Goal: Information Seeking & Learning: Learn about a topic

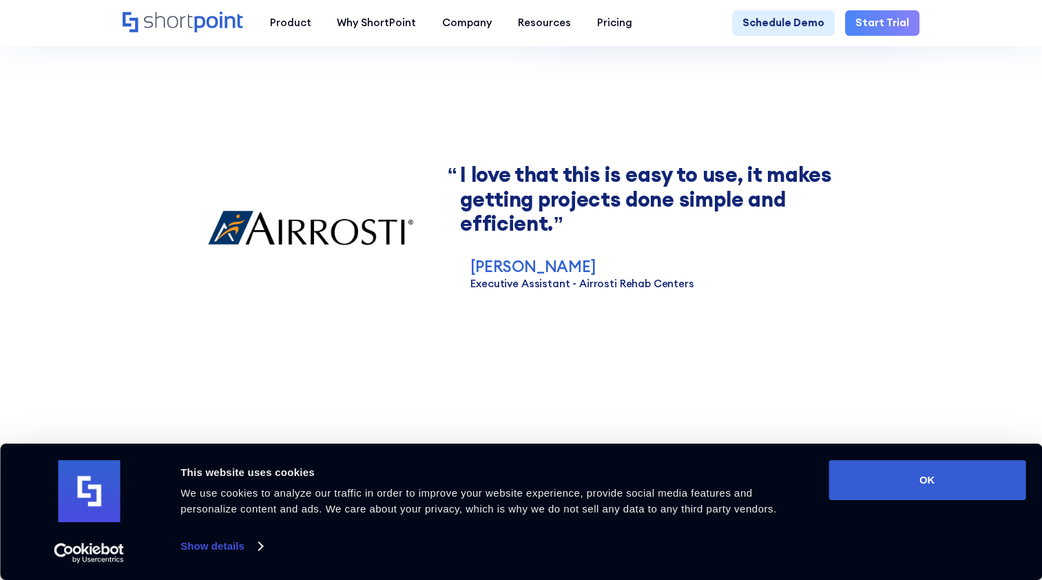
scroll to position [1584, 0]
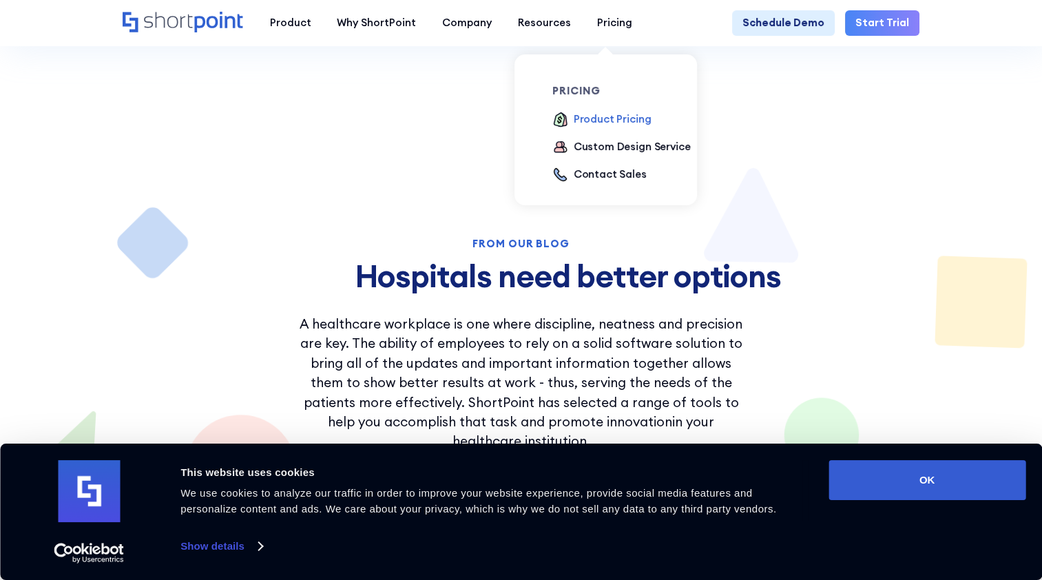
click at [619, 121] on div "Product Pricing" at bounding box center [613, 120] width 78 height 16
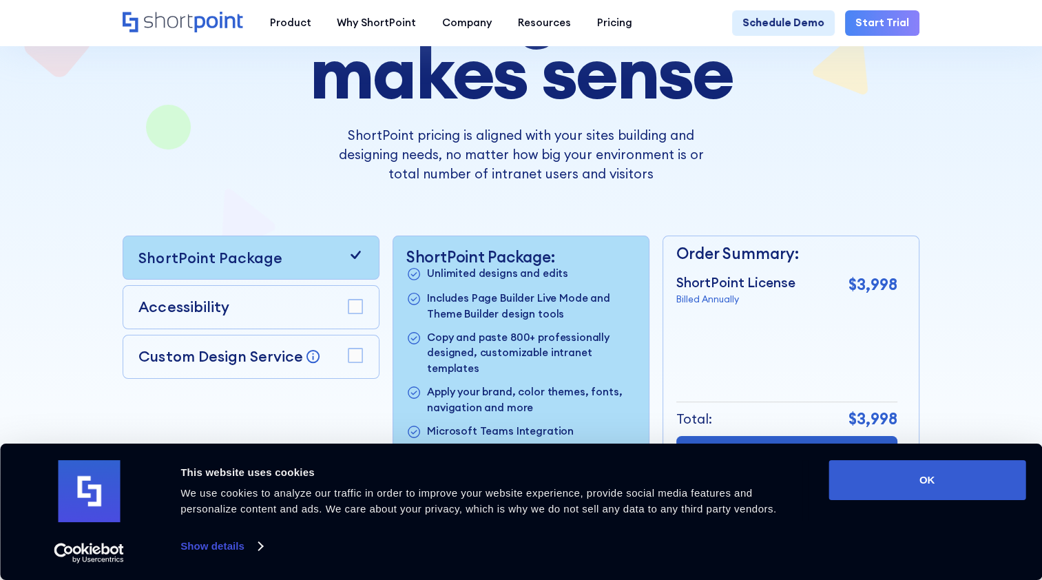
scroll to position [207, 0]
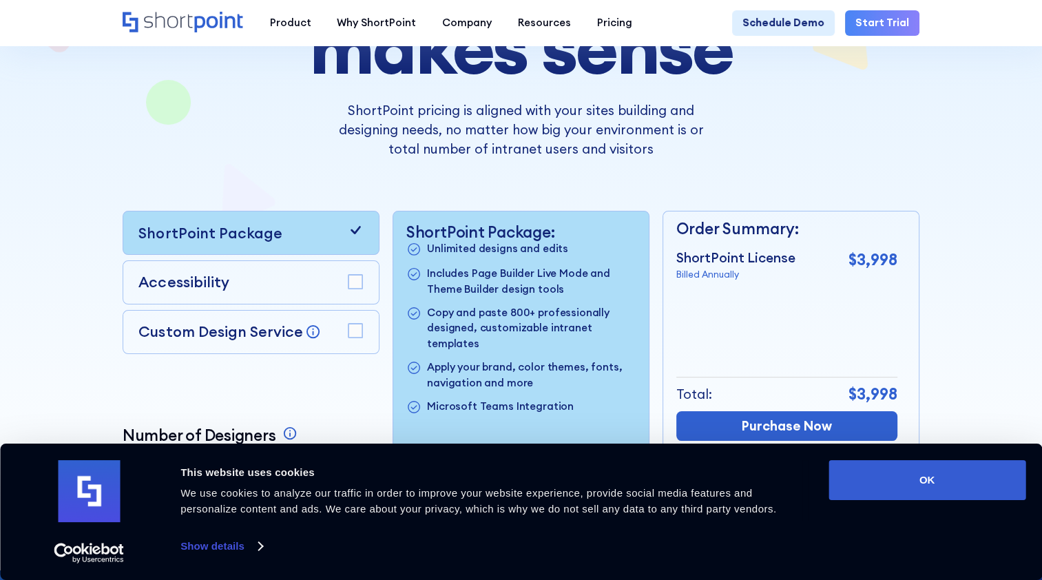
click at [333, 336] on div "Custom Design Service Bring your dream design to life with our Custom Design Se…" at bounding box center [250, 332] width 225 height 22
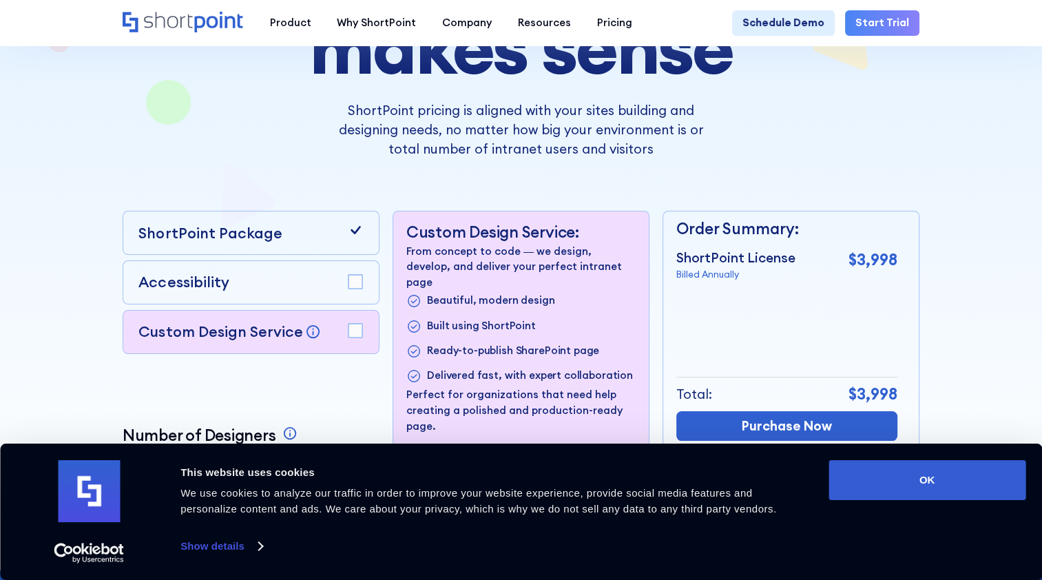
click at [357, 335] on rect at bounding box center [356, 331] width 14 height 14
click at [353, 288] on rect at bounding box center [356, 282] width 14 height 14
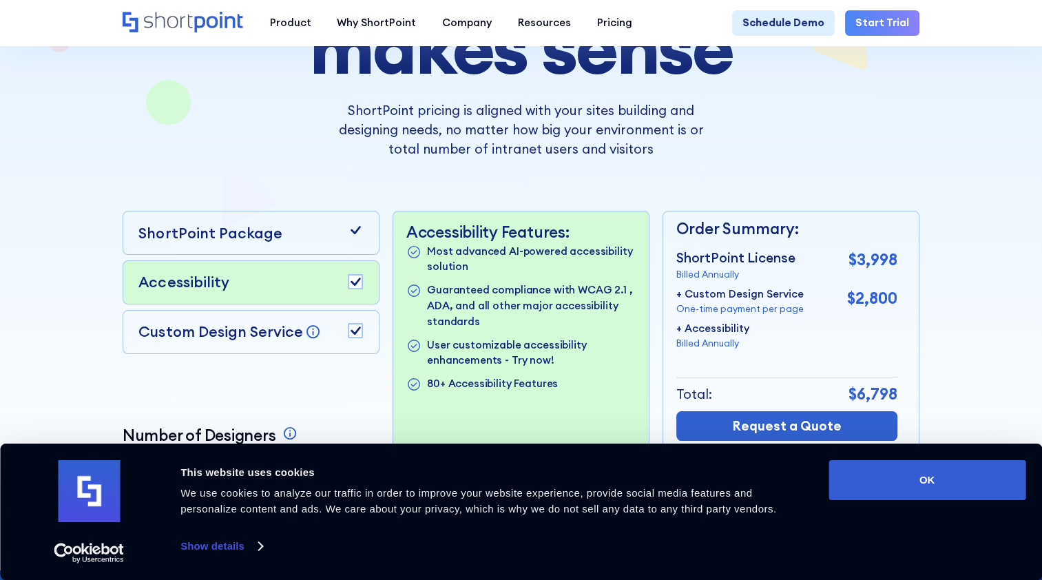
click at [353, 286] on icon at bounding box center [356, 282] width 10 height 8
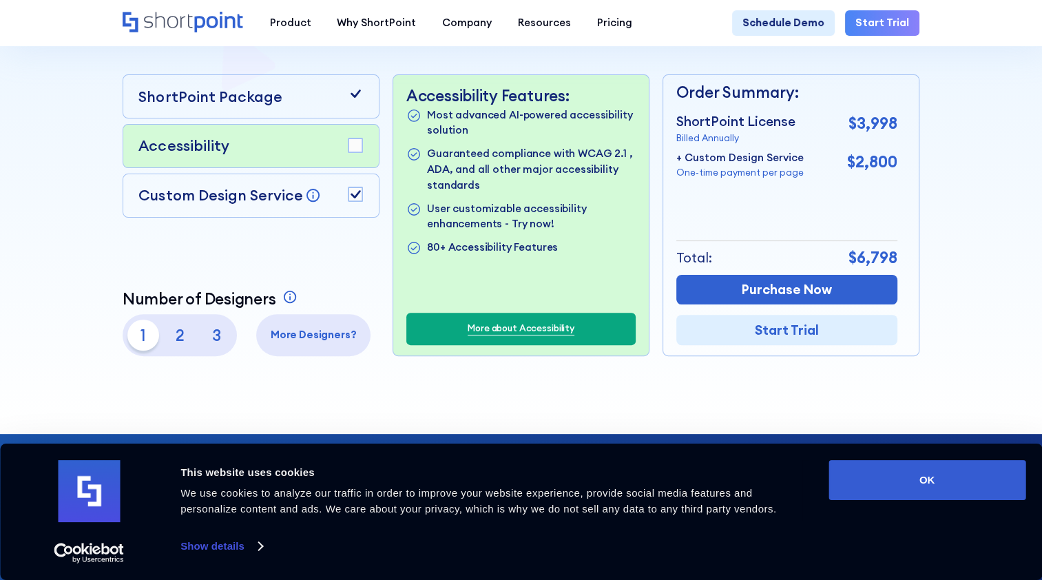
scroll to position [344, 0]
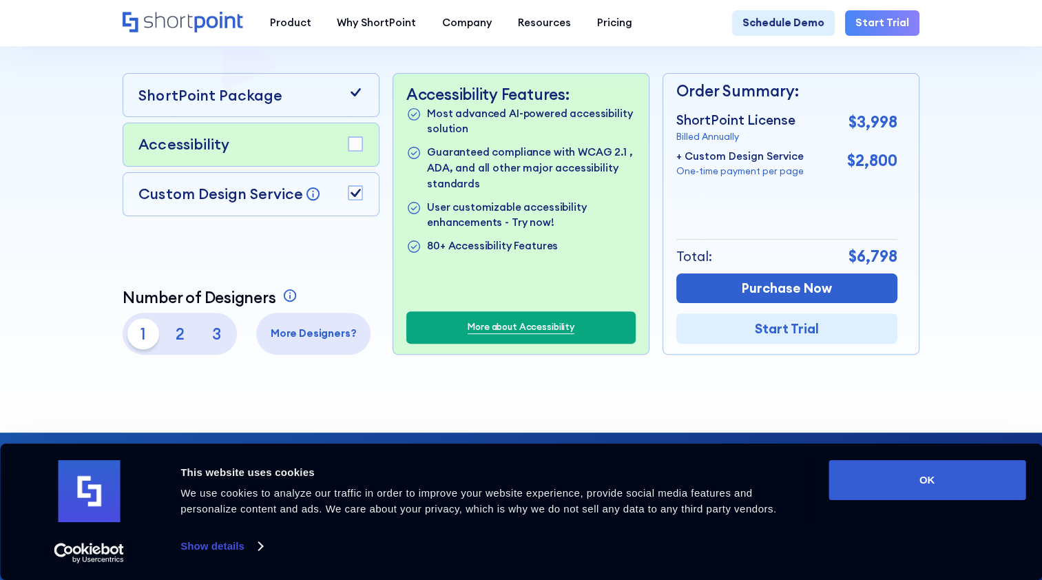
click at [172, 336] on p "2" at bounding box center [179, 333] width 31 height 31
click at [210, 340] on p "3" at bounding box center [215, 333] width 31 height 31
click at [169, 334] on p "2" at bounding box center [179, 333] width 31 height 31
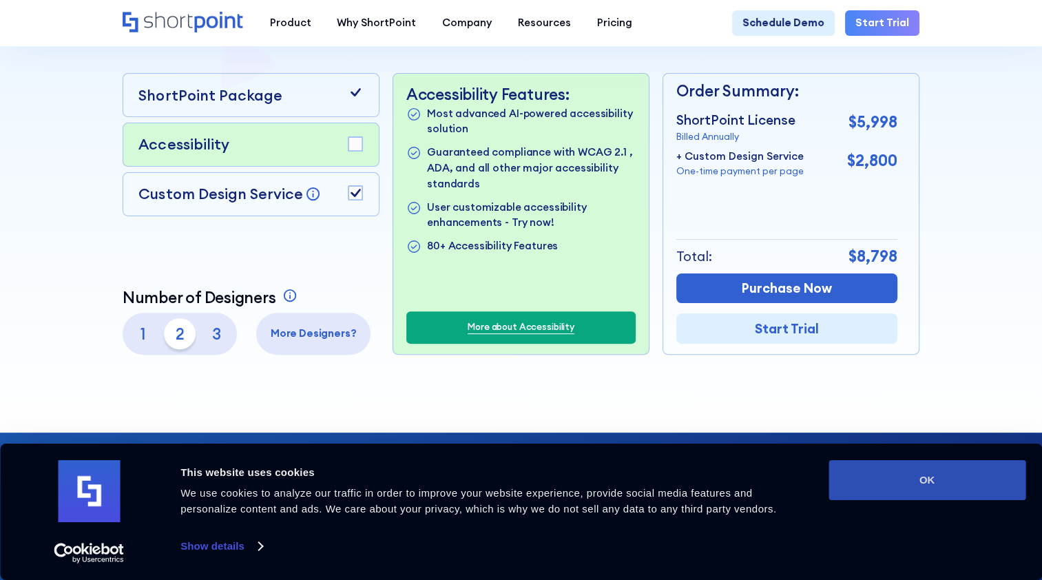
click at [882, 479] on button "OK" at bounding box center [927, 480] width 197 height 40
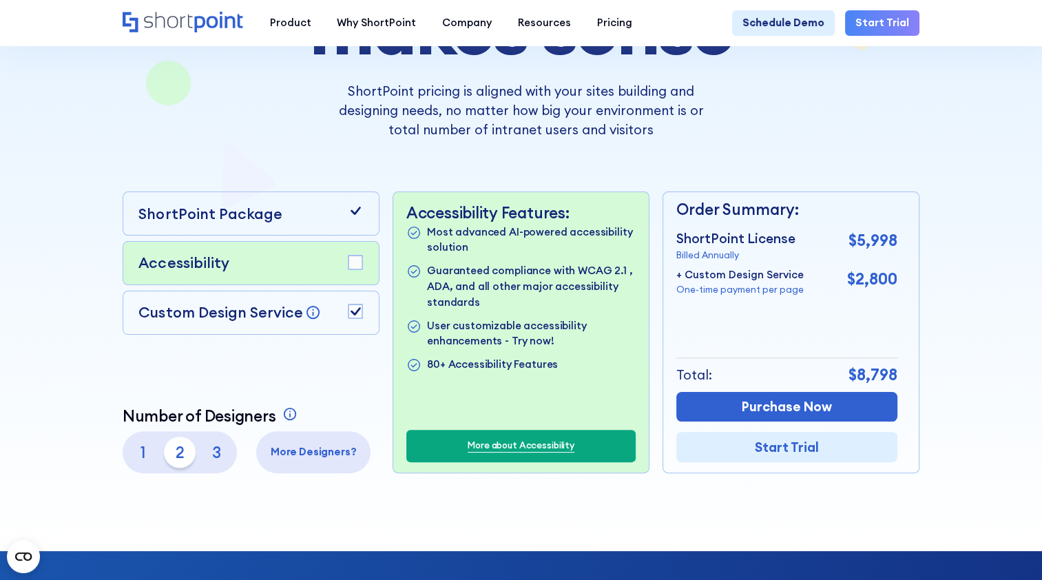
scroll to position [69, 0]
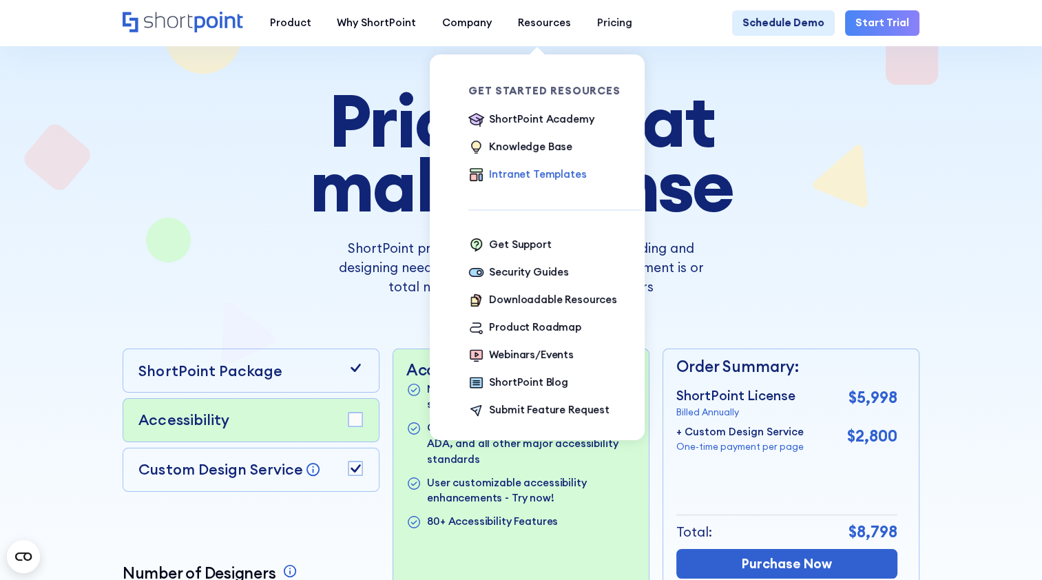
click at [513, 178] on div "Intranet Templates" at bounding box center [537, 175] width 97 height 16
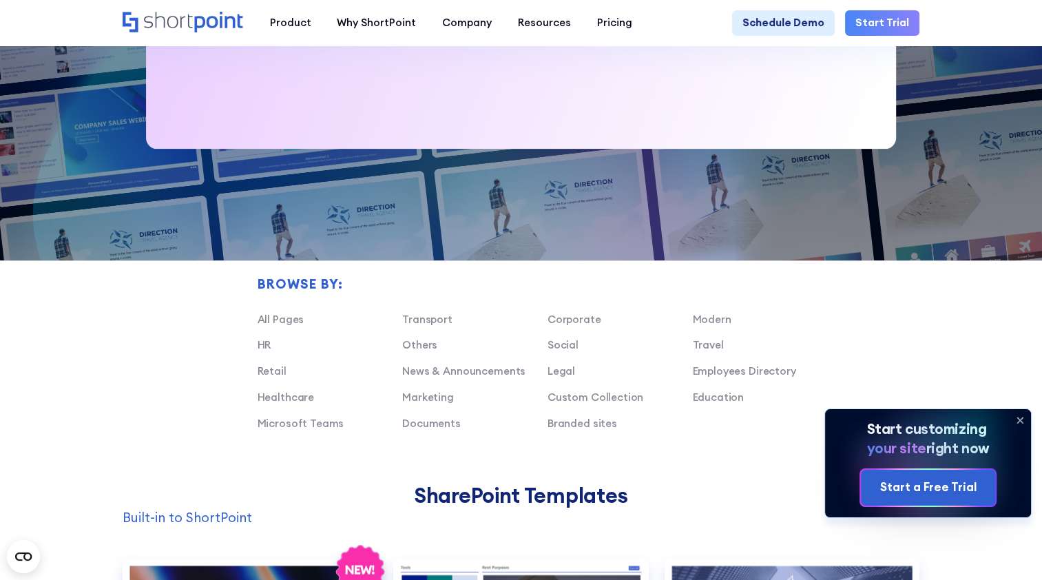
scroll to position [827, 0]
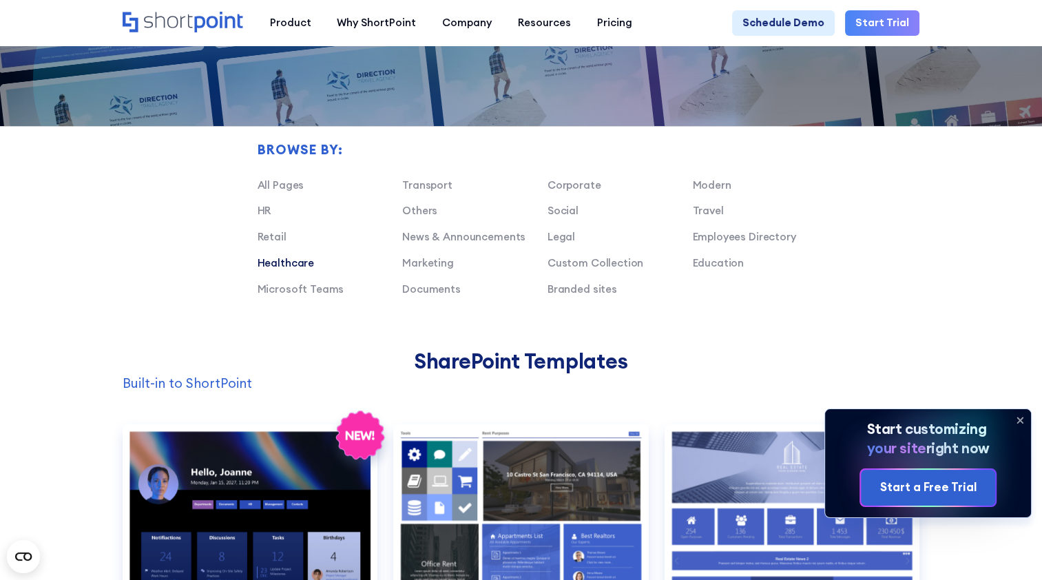
click at [274, 269] on link "Healthcare" at bounding box center [286, 262] width 57 height 13
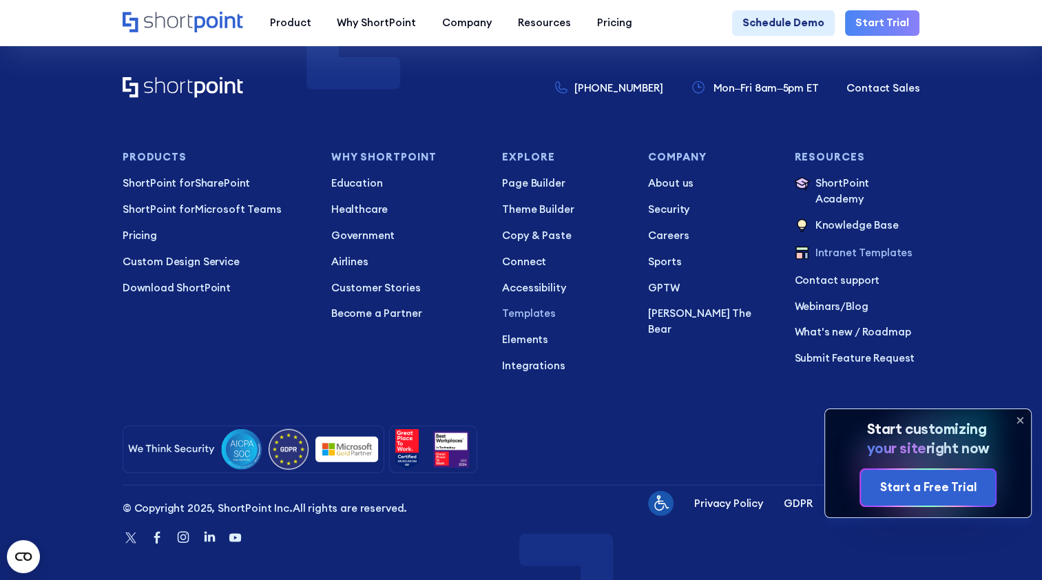
scroll to position [3542, 0]
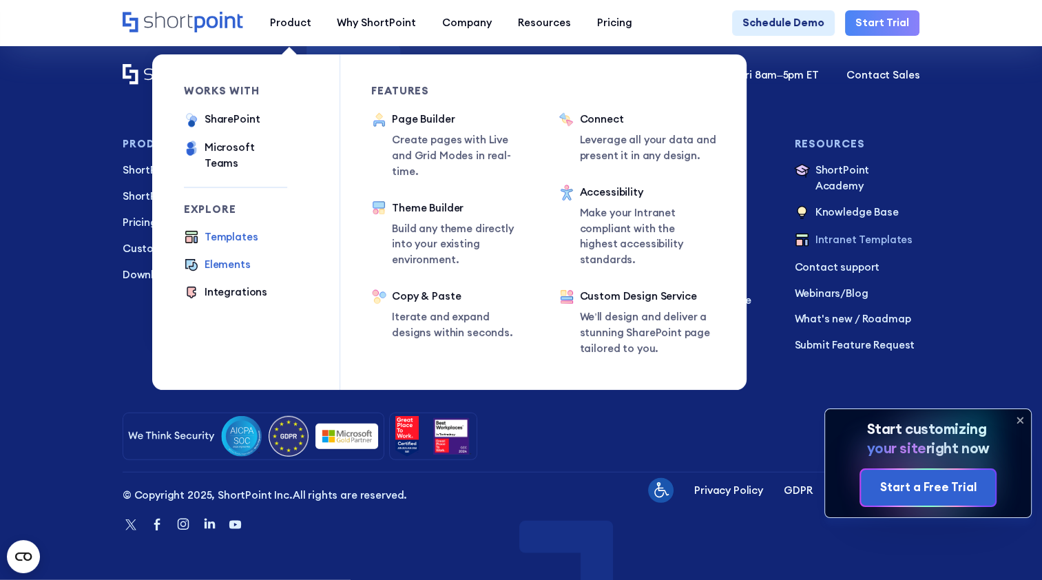
click at [229, 257] on div "Elements" at bounding box center [228, 265] width 46 height 16
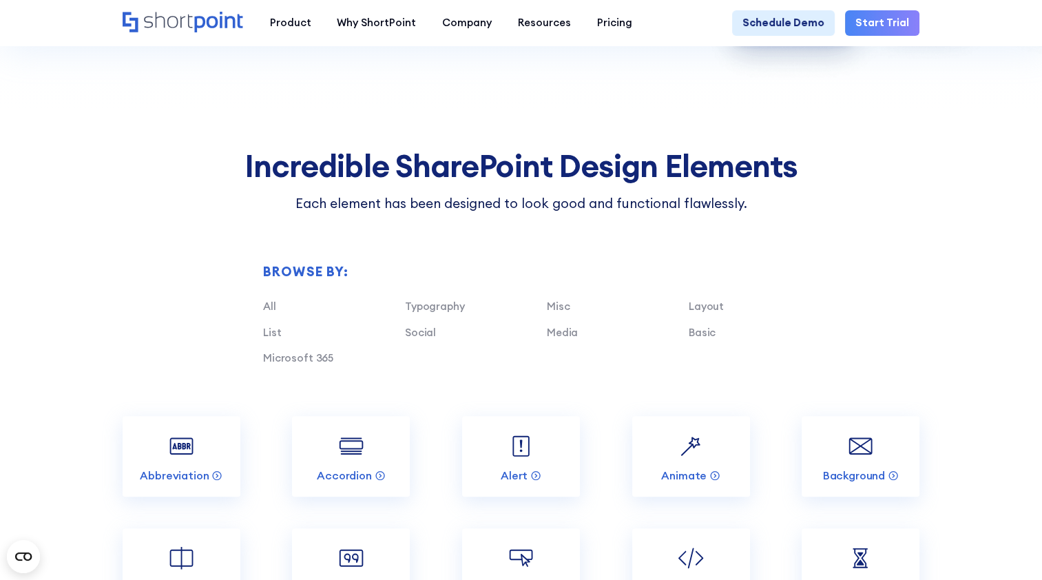
scroll to position [620, 0]
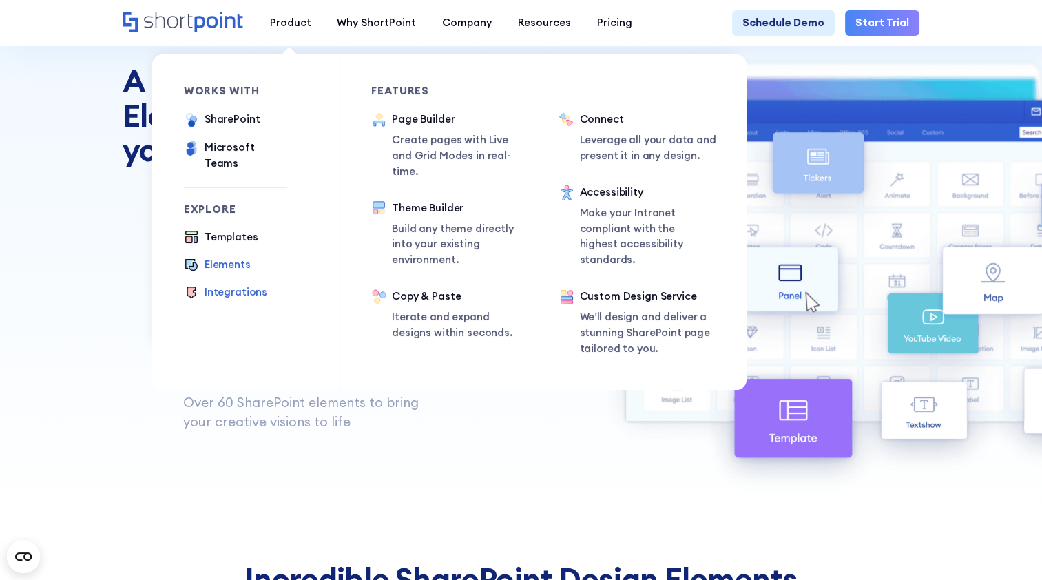
click at [222, 285] on div "Integrations" at bounding box center [236, 293] width 63 height 16
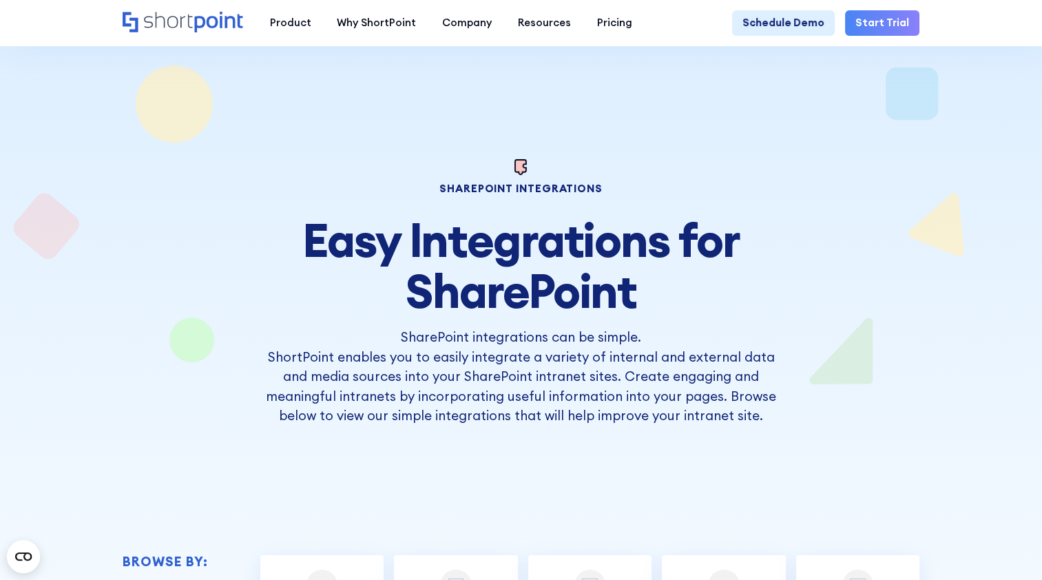
scroll to position [344, 0]
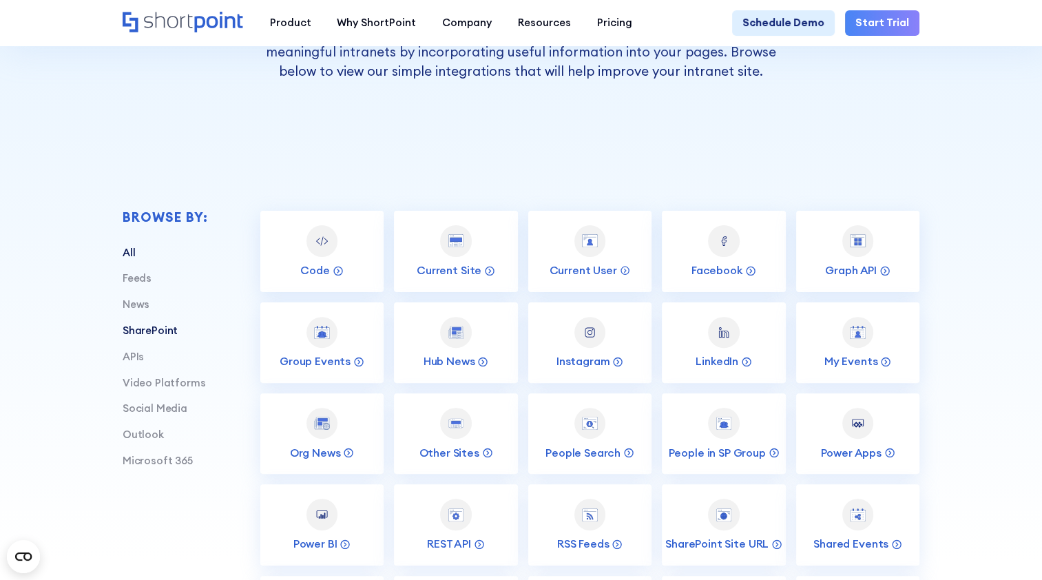
click at [136, 337] on link "SharePoint" at bounding box center [151, 330] width 56 height 13
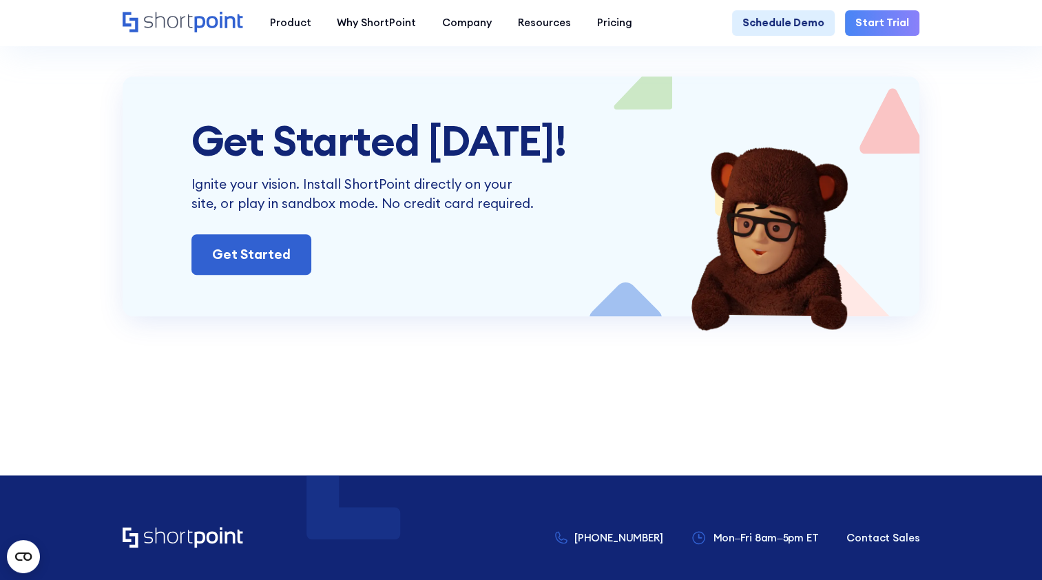
scroll to position [1309, 0]
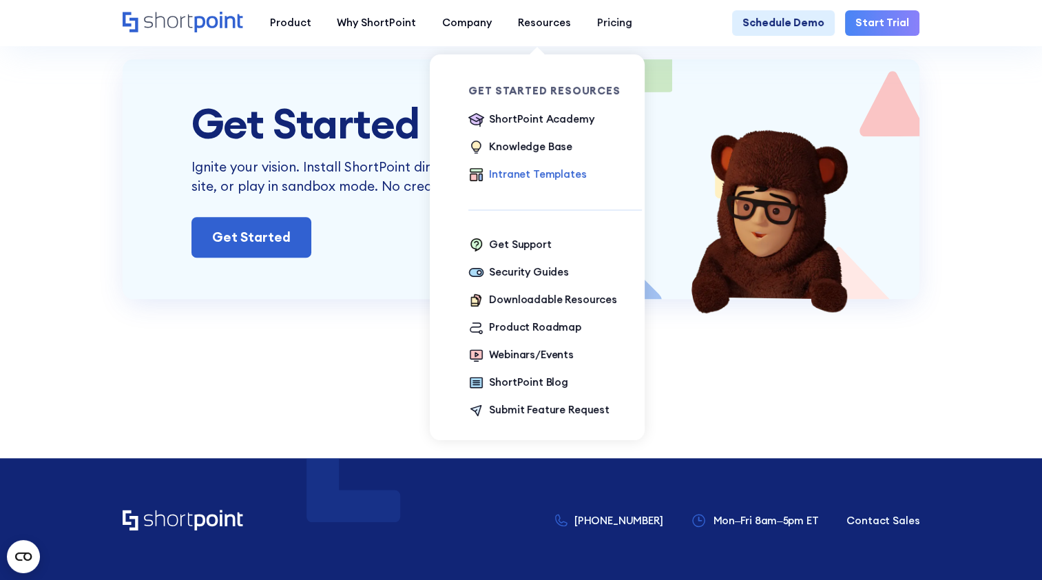
click at [502, 176] on div "Intranet Templates" at bounding box center [537, 175] width 97 height 16
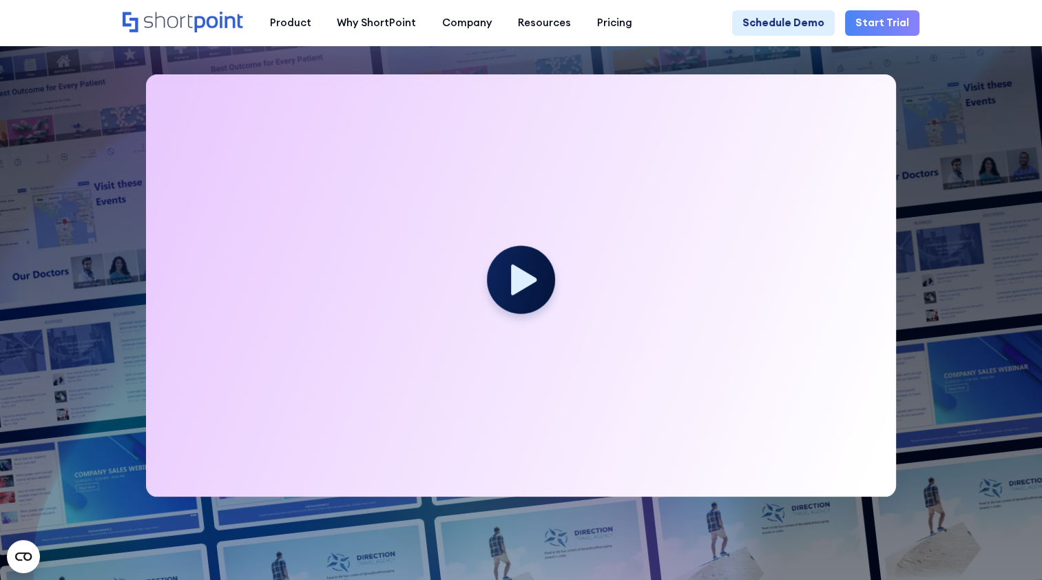
click at [500, 287] on circle at bounding box center [521, 280] width 68 height 68
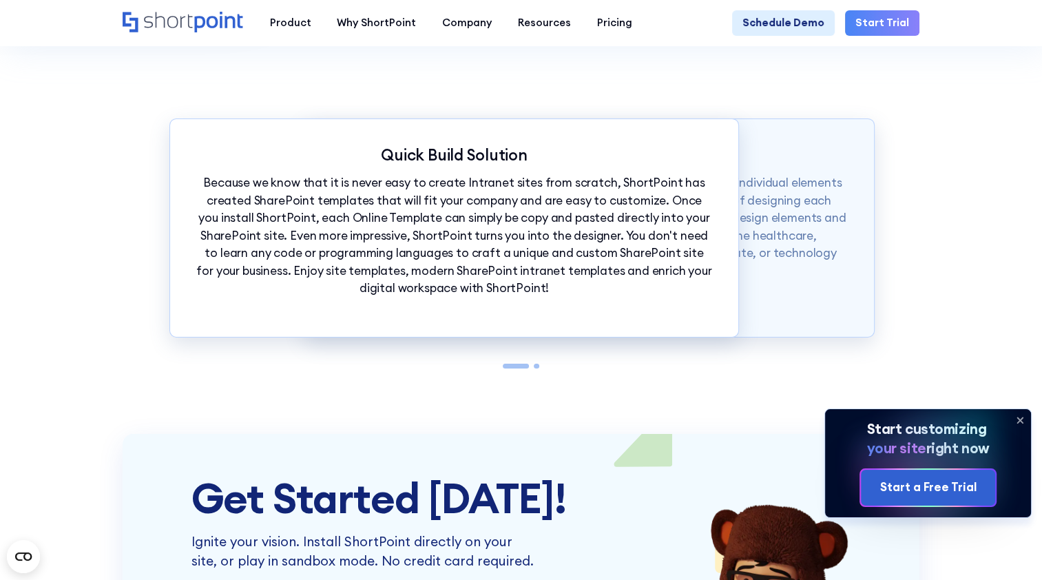
scroll to position [9713, 0]
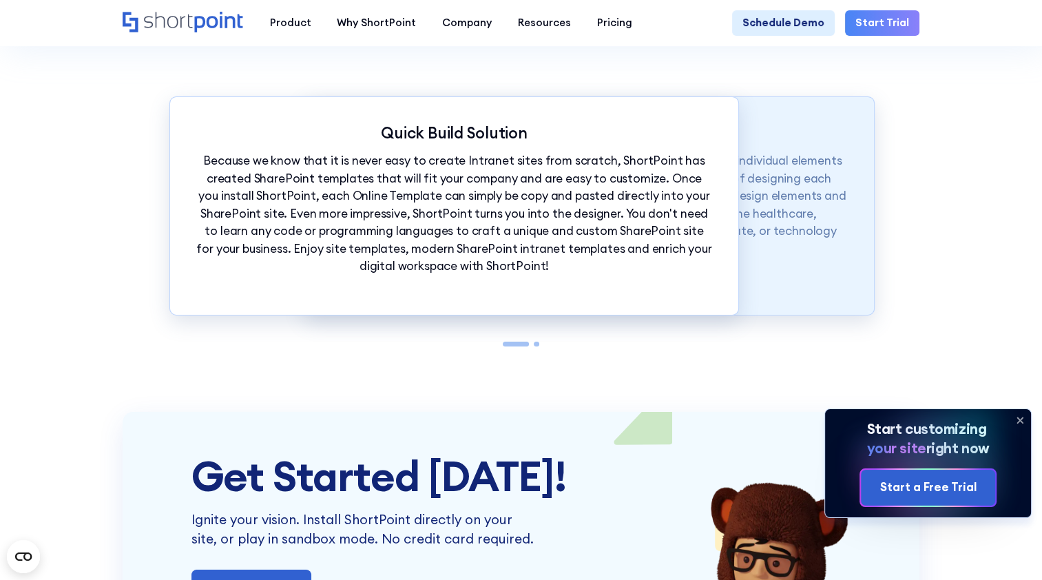
click at [761, 258] on p "Because of ShortPoint's simple platform, designers can easily customize individ…" at bounding box center [589, 204] width 517 height 105
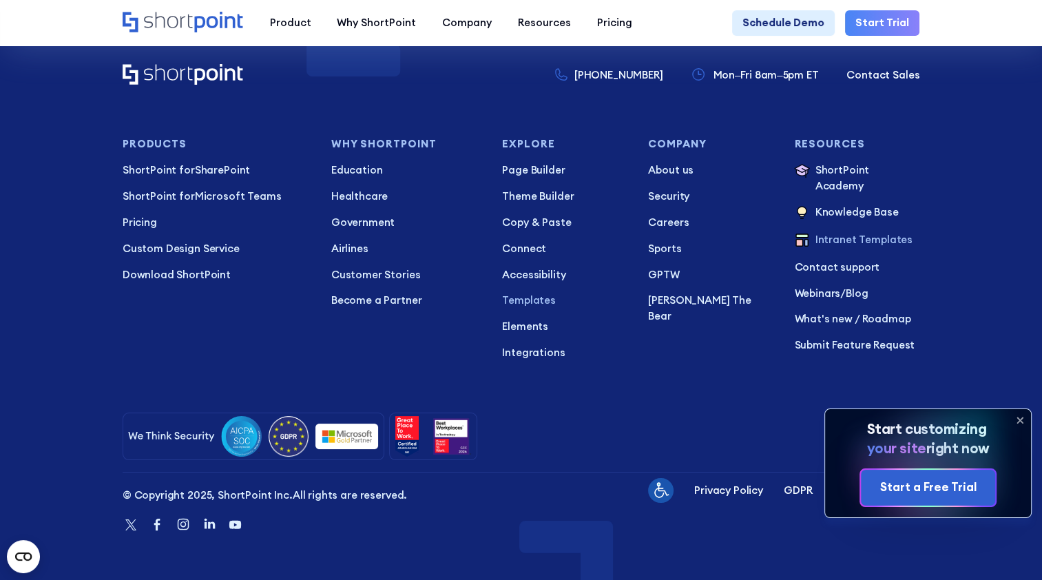
scroll to position [10609, 0]
click at [161, 175] on span "ShortPoint for" at bounding box center [159, 169] width 72 height 13
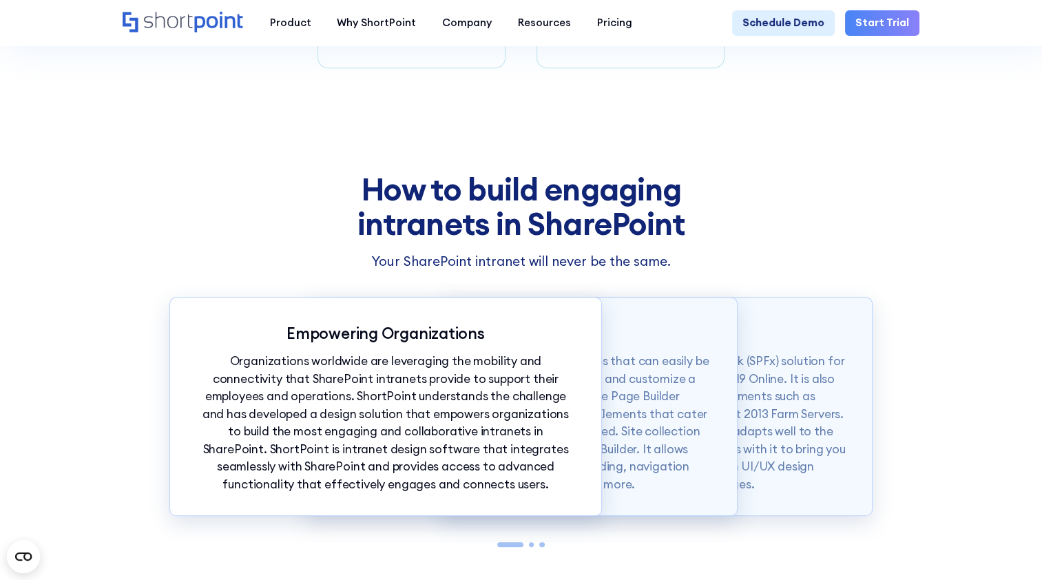
scroll to position [1033, 0]
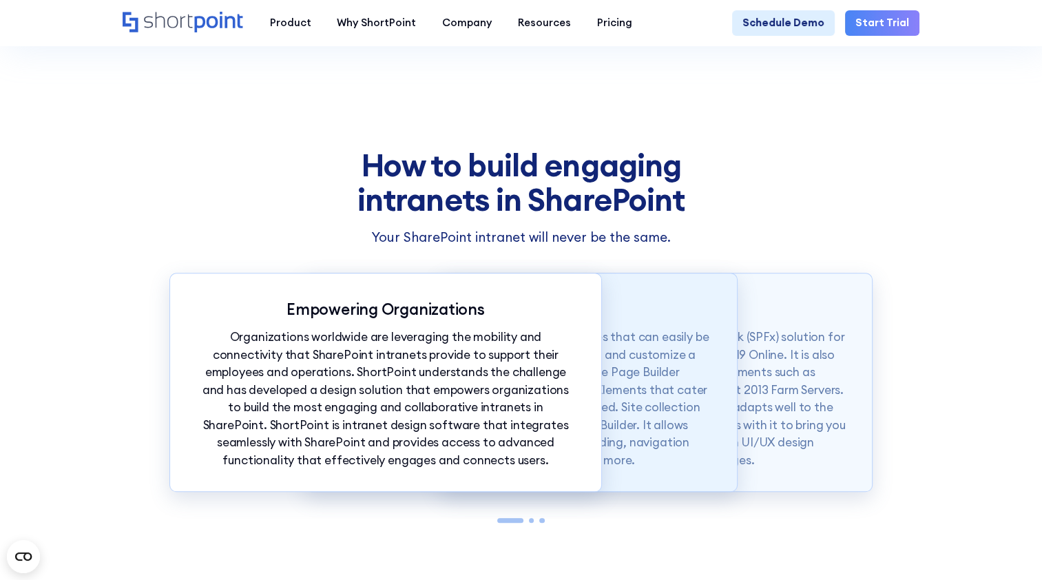
click at [652, 409] on p "ShortPoint also offers modern intranet templates that can easily be copied into…" at bounding box center [520, 399] width 379 height 141
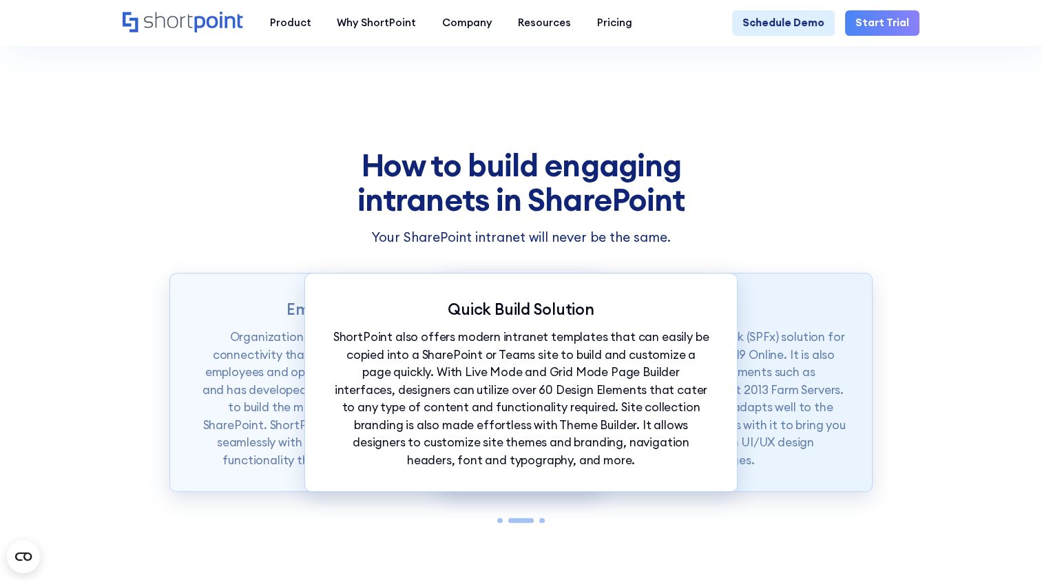
click at [769, 418] on p "ShortPoint is available as a SharePoint Framework (SPFx) solution for SharePoin…" at bounding box center [656, 399] width 379 height 141
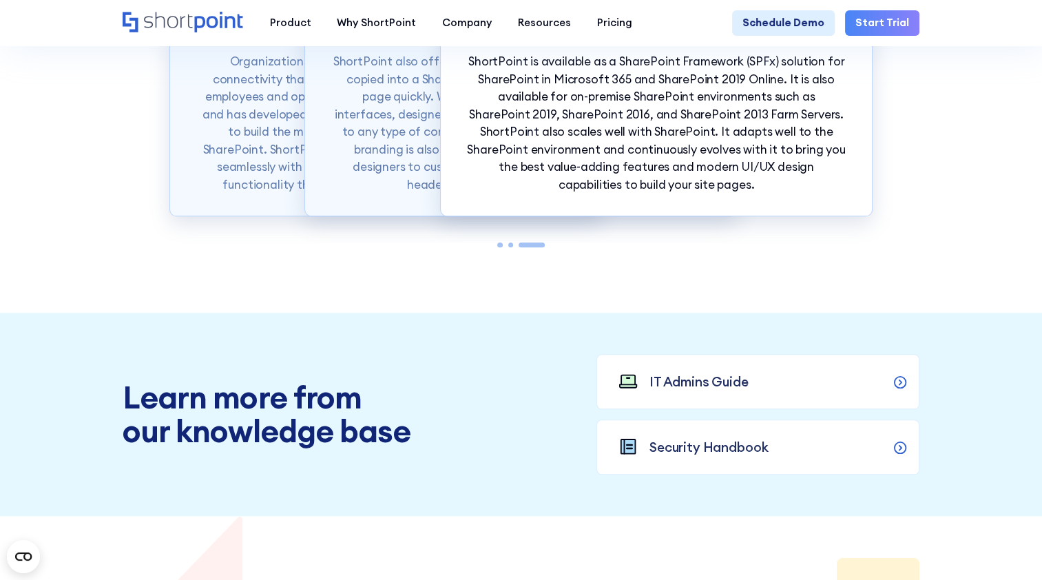
scroll to position [1378, 0]
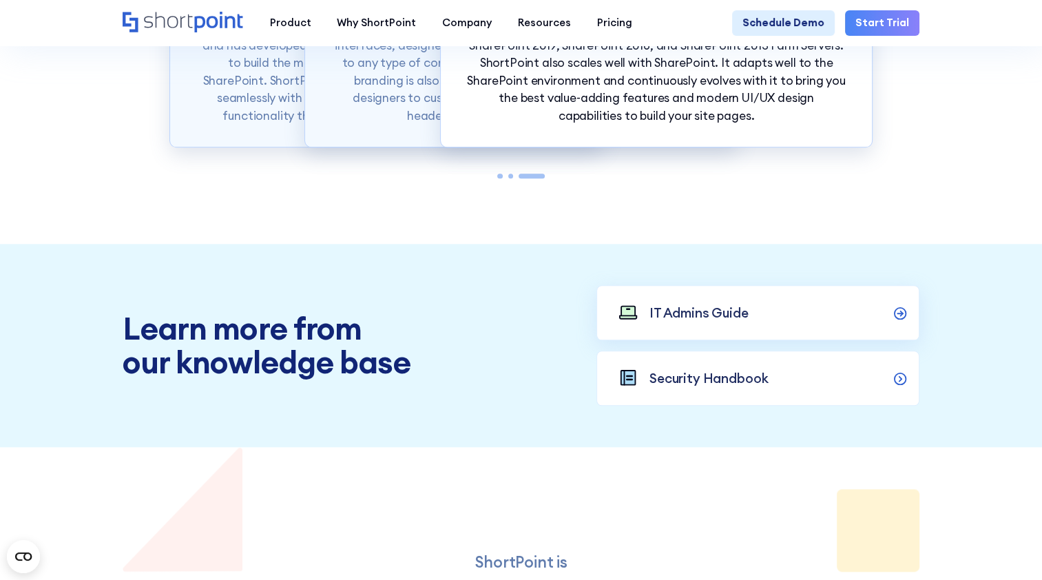
click at [664, 340] on link "IT Admins Guide" at bounding box center [758, 312] width 323 height 55
click at [715, 388] on p "Security Handbook" at bounding box center [709, 378] width 118 height 19
